Goal: Task Accomplishment & Management: Manage account settings

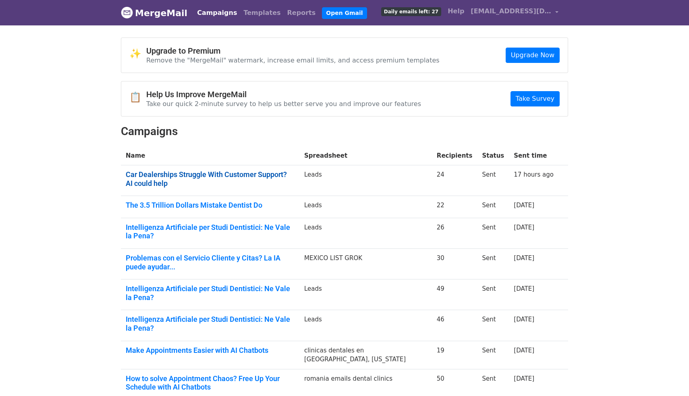
click at [292, 175] on link "Car Dealerships Struggle With Customer Support? AI could help" at bounding box center [210, 178] width 169 height 17
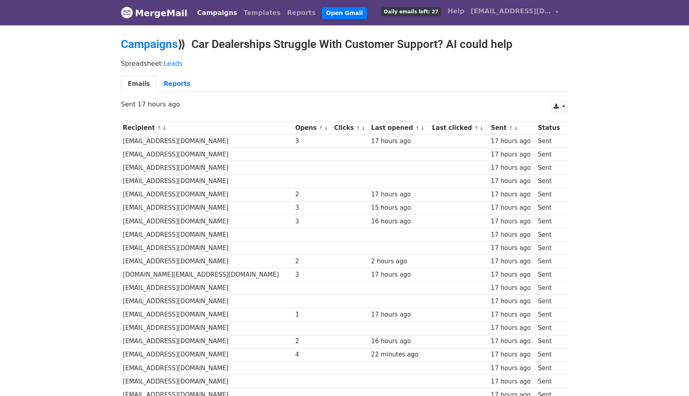
click at [427, 12] on span "Daily emails left: 27" at bounding box center [411, 11] width 60 height 9
